Goal: Check status: Check status

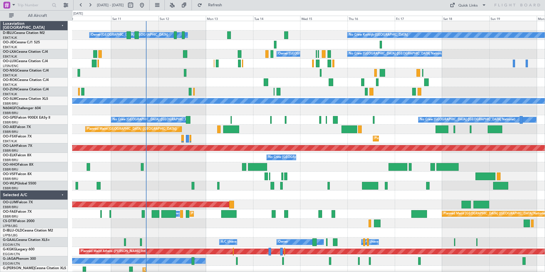
click at [296, 139] on div "No Crew Kortrijk-Wevelgem Owner Kortrijk-Wevelgem No Crew Brussels (Brussels Na…" at bounding box center [308, 214] width 473 height 386
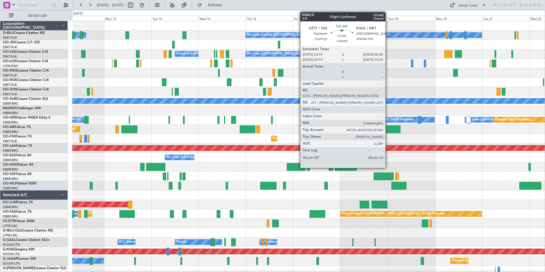
click at [388, 129] on div at bounding box center [393, 129] width 15 height 8
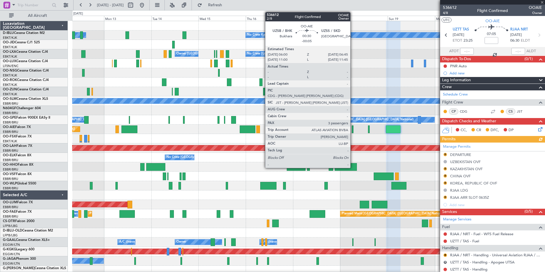
click at [353, 131] on div at bounding box center [353, 129] width 2 height 8
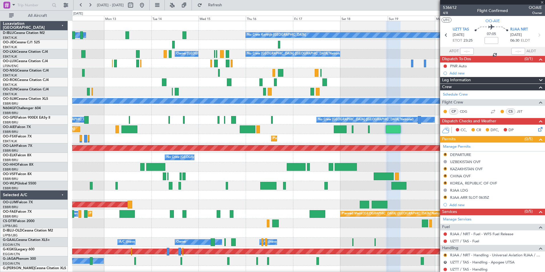
type input "-00:05"
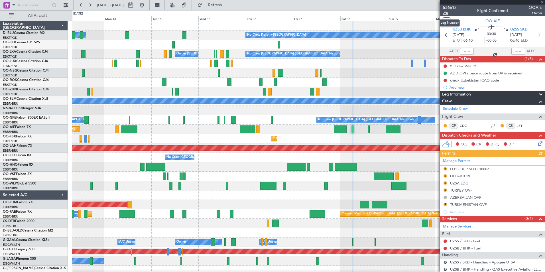
click at [446, 12] on span "2/8" at bounding box center [450, 13] width 14 height 5
click at [450, 12] on span "2/8" at bounding box center [450, 13] width 14 height 5
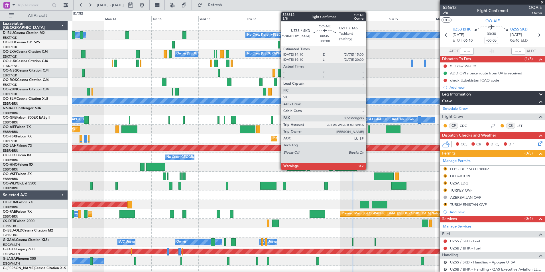
click at [369, 130] on div at bounding box center [369, 129] width 2 height 8
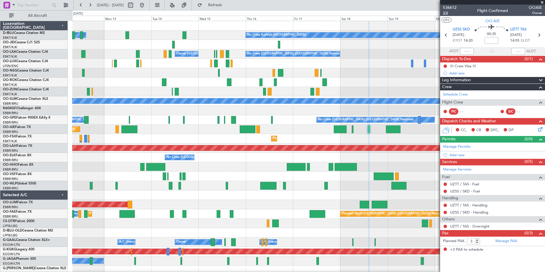
click at [449, 13] on span "3/8" at bounding box center [450, 13] width 14 height 5
click at [445, 13] on span "3/8" at bounding box center [450, 13] width 14 height 5
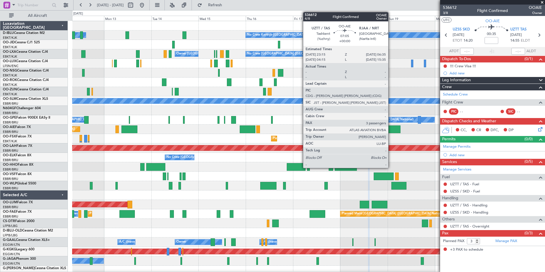
click at [391, 132] on div at bounding box center [393, 129] width 15 height 8
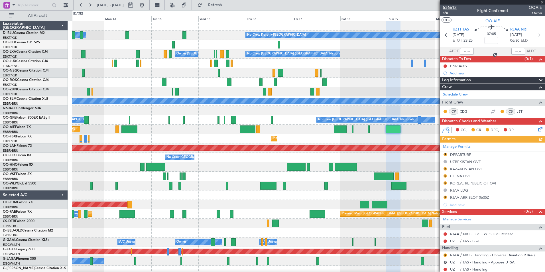
click at [448, 6] on span "536612" at bounding box center [450, 8] width 14 height 6
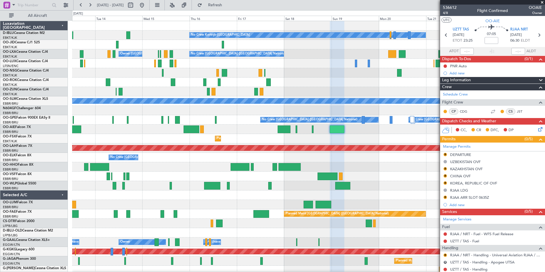
click at [248, 143] on div "No Crew Kortrijk-Wevelgem No Crew Owner Kortrijk-Wevelgem No Crew No Crew Bruss…" at bounding box center [308, 214] width 473 height 386
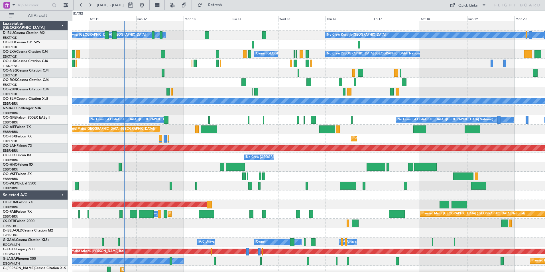
click at [256, 208] on div "No Crew Kortrijk-[GEOGRAPHIC_DATA] Owner [GEOGRAPHIC_DATA]-[GEOGRAPHIC_DATA] No…" at bounding box center [308, 214] width 473 height 386
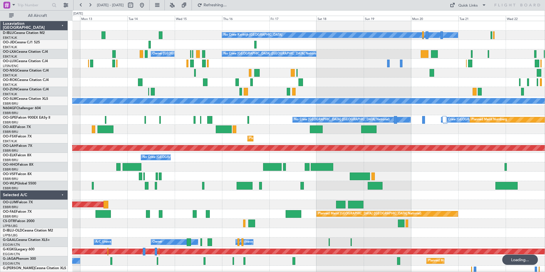
click at [284, 203] on div "No Crew Kortrijk-[GEOGRAPHIC_DATA] Owner [GEOGRAPHIC_DATA]-[GEOGRAPHIC_DATA] No…" at bounding box center [308, 214] width 473 height 386
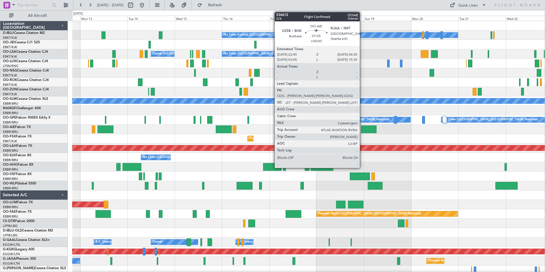
click at [362, 130] on div at bounding box center [369, 129] width 16 height 8
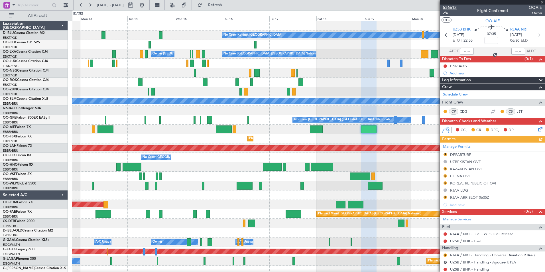
click at [452, 10] on span "536612" at bounding box center [450, 8] width 14 height 6
